Goal: Information Seeking & Learning: Learn about a topic

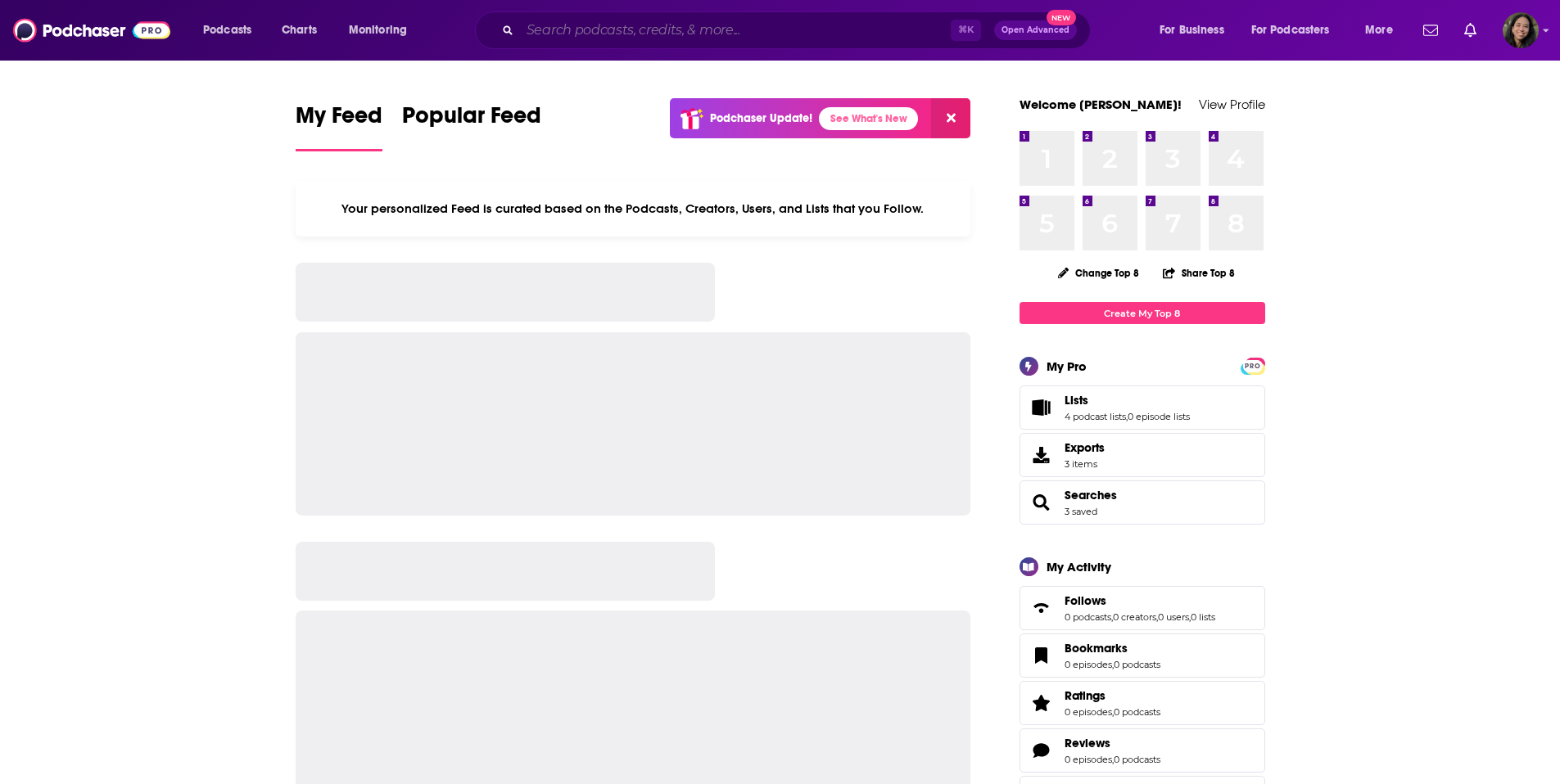
click at [681, 29] on input "Search podcasts, credits, & more..." at bounding box center [735, 30] width 430 height 27
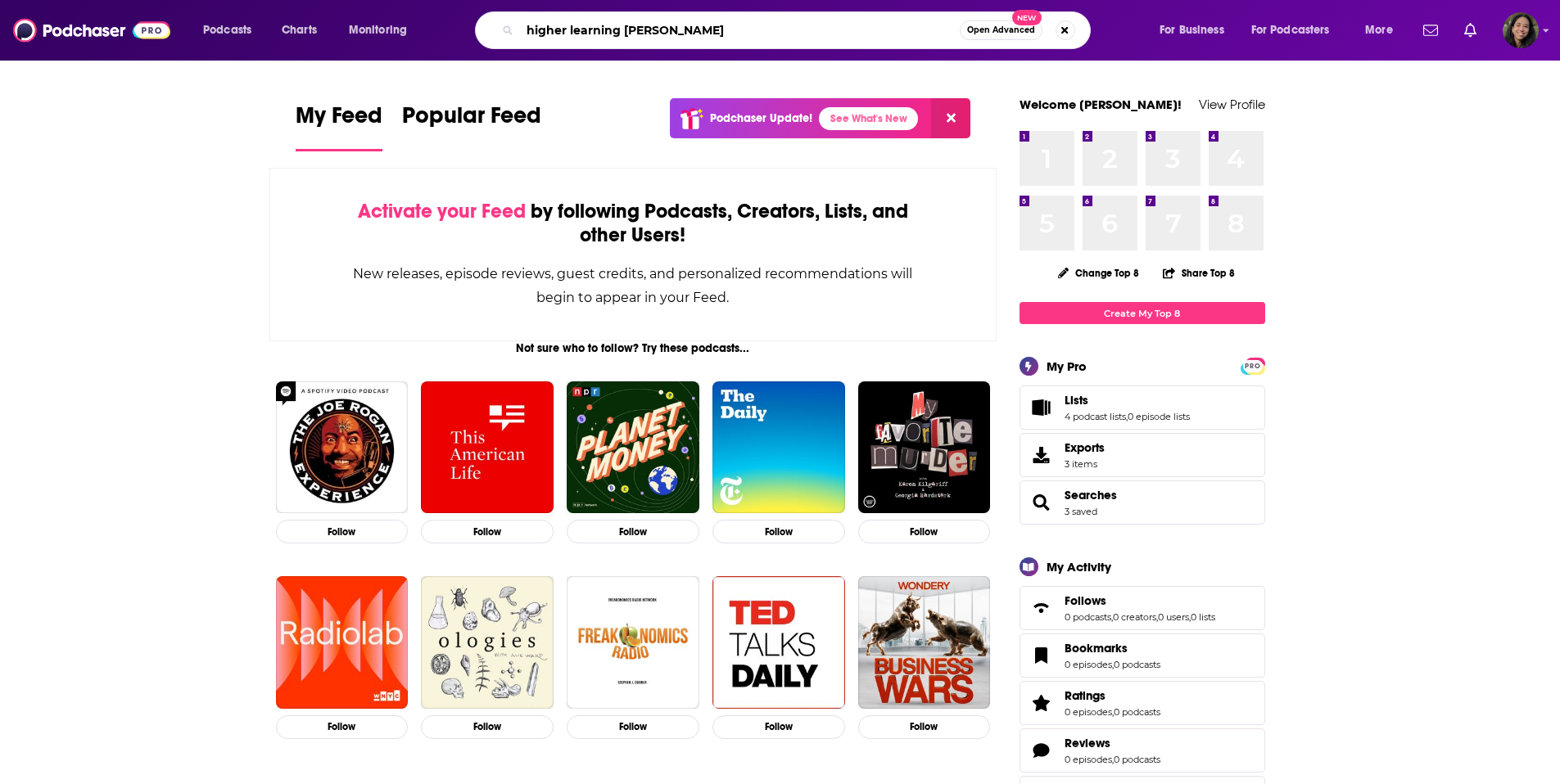
type input "higher learning [PERSON_NAME]"
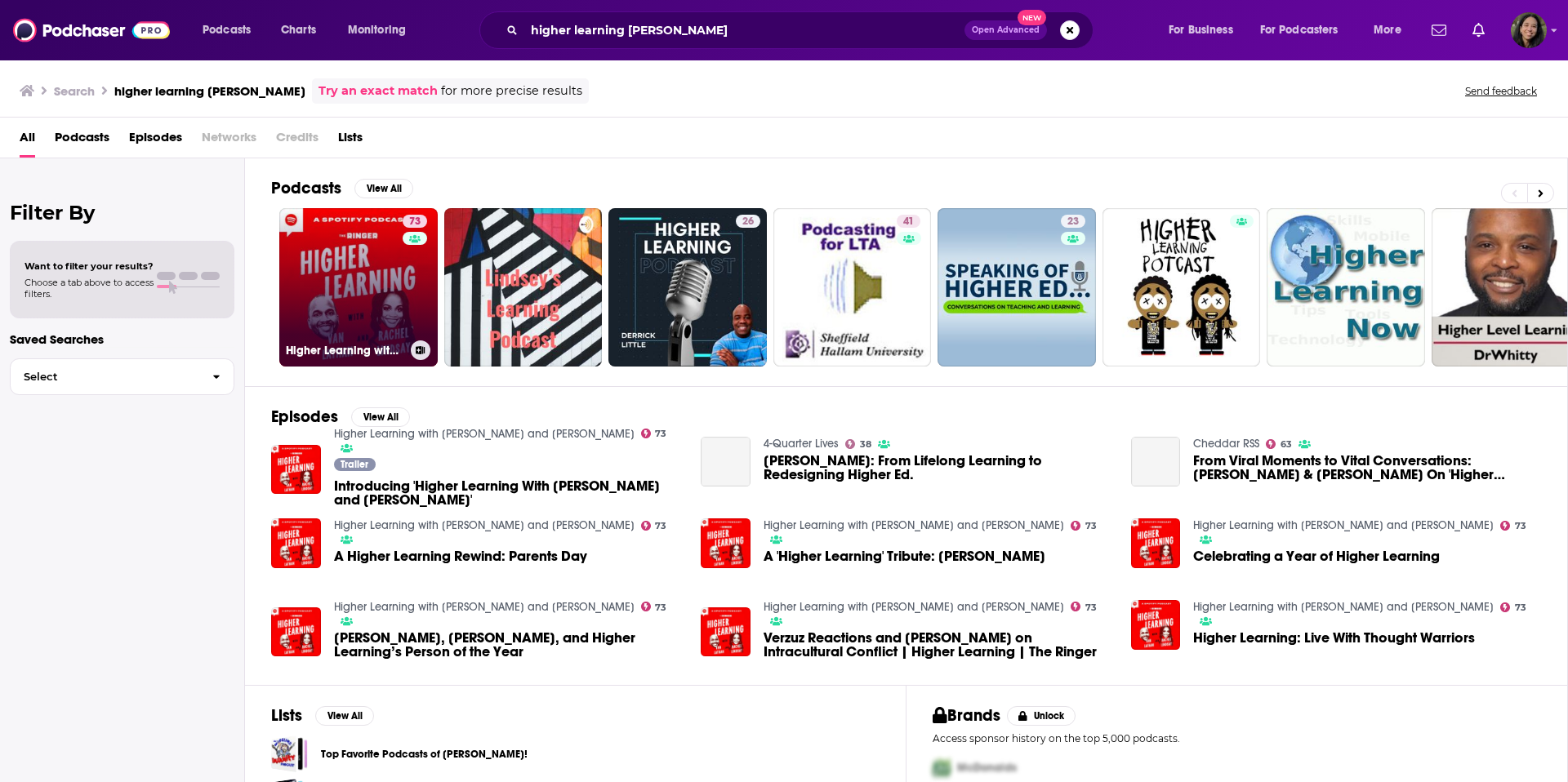
click at [380, 253] on link "73 Higher Learning with [PERSON_NAME] and [PERSON_NAME]" at bounding box center [358, 287] width 159 height 158
